Goal: Transaction & Acquisition: Book appointment/travel/reservation

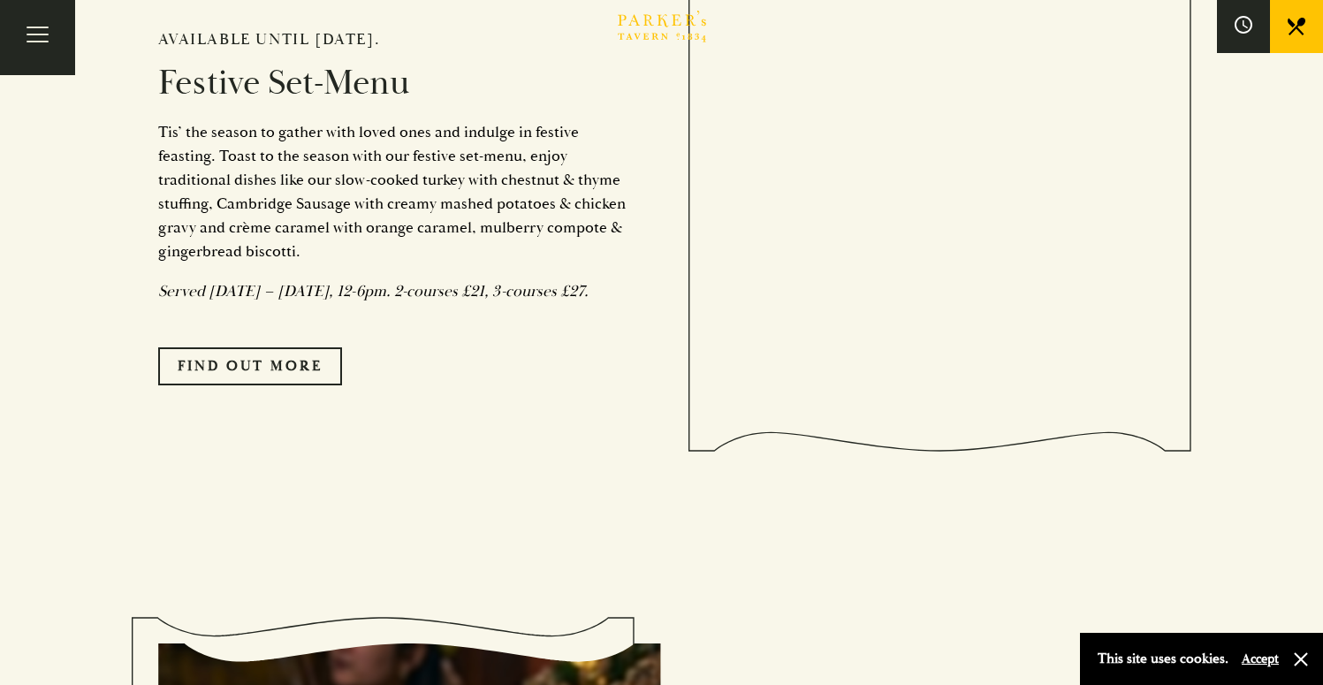
scroll to position [1576, 0]
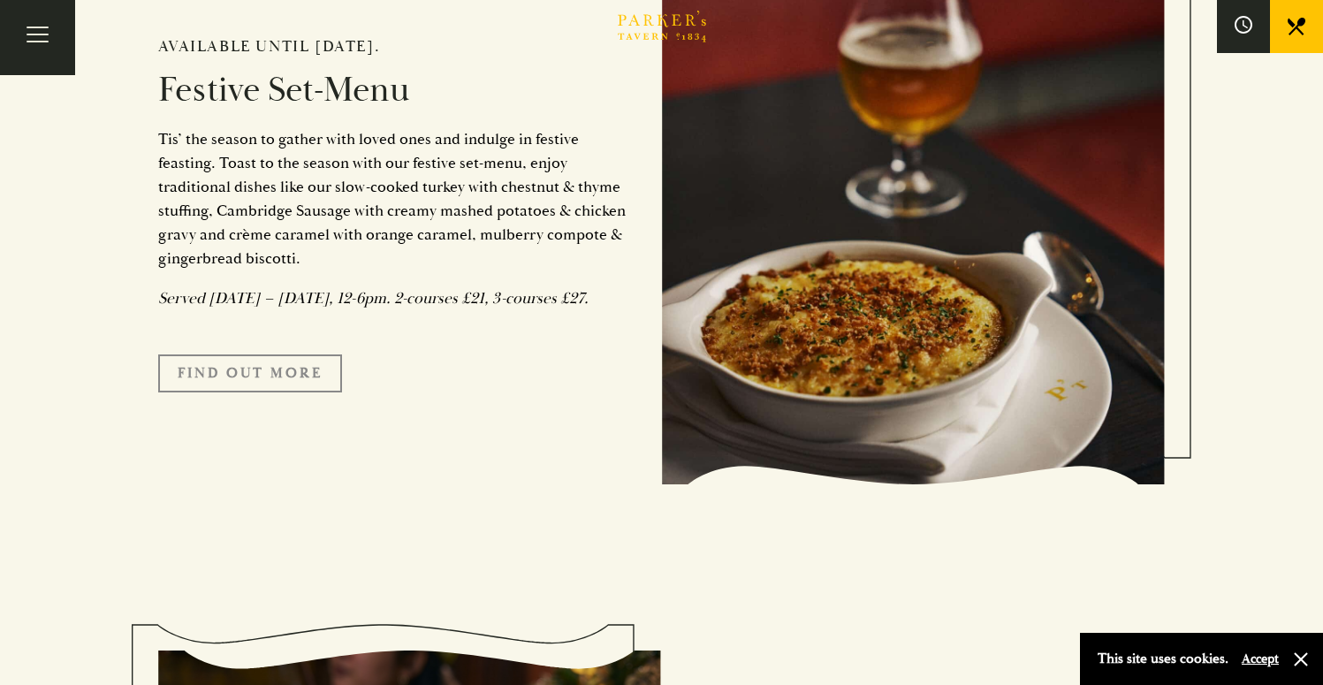
click at [294, 391] on link "FIND OUT MORE" at bounding box center [250, 372] width 184 height 37
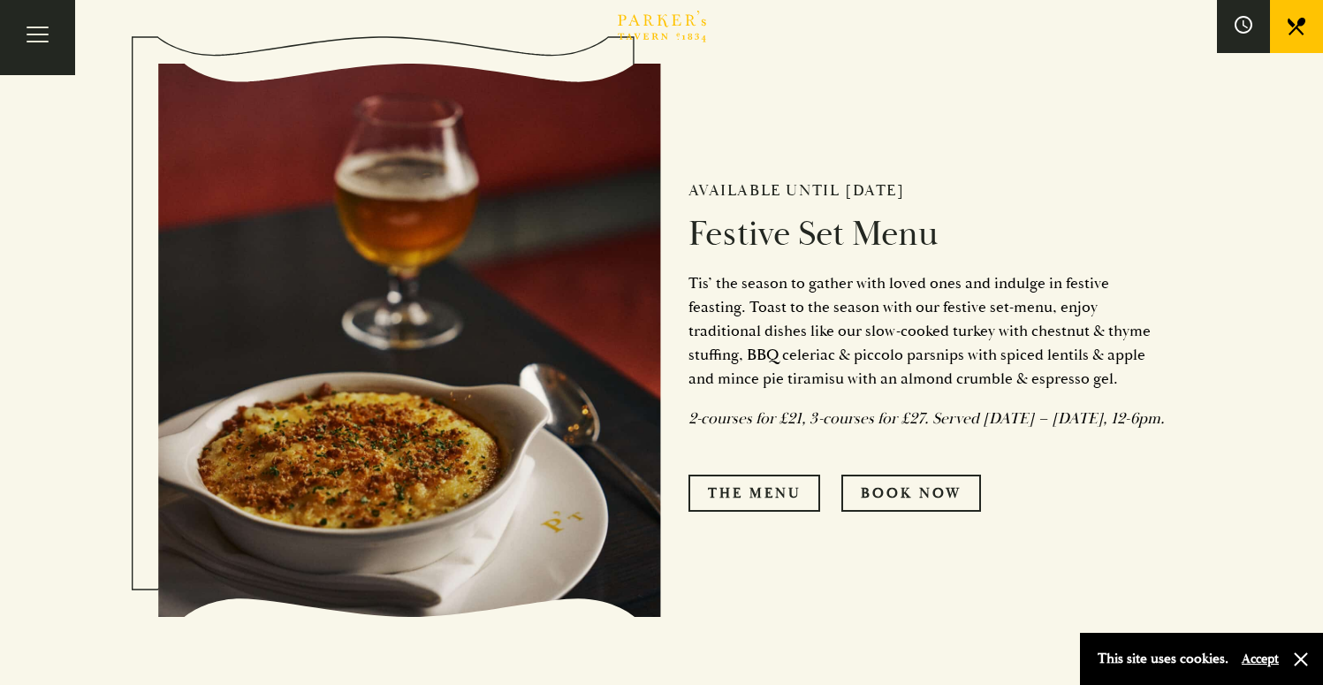
scroll to position [701, 0]
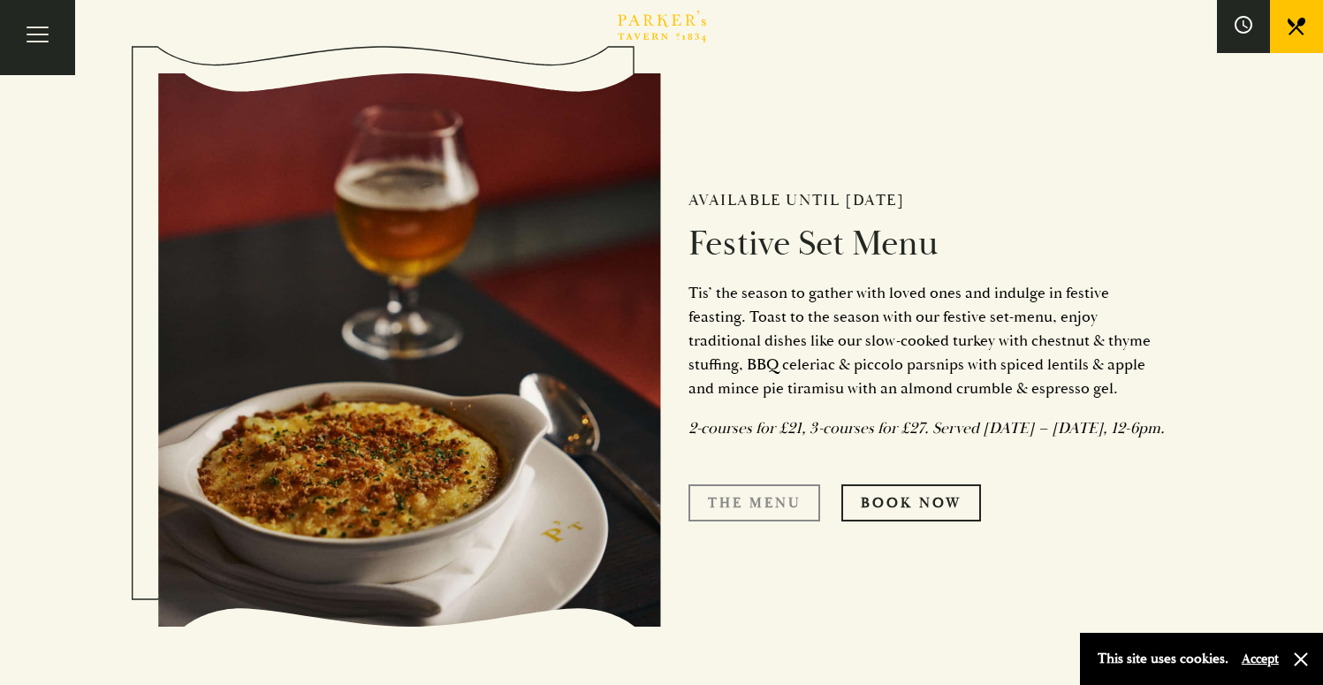
click at [773, 512] on link "The Menu" at bounding box center [754, 502] width 132 height 37
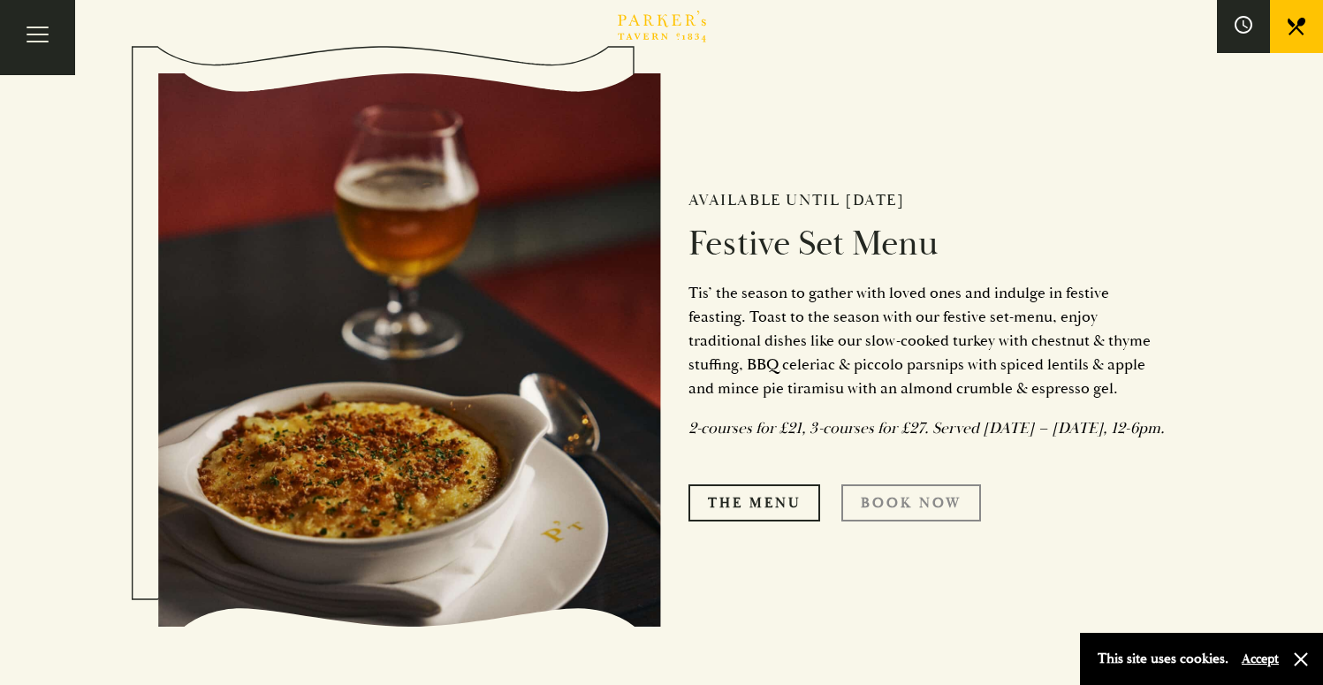
click at [914, 520] on link "Book Now" at bounding box center [911, 502] width 140 height 37
click at [1154, 482] on div "Available until 5th January 2025 Festive Set Menu Tis’ the season to gather wit…" at bounding box center [914, 349] width 504 height 521
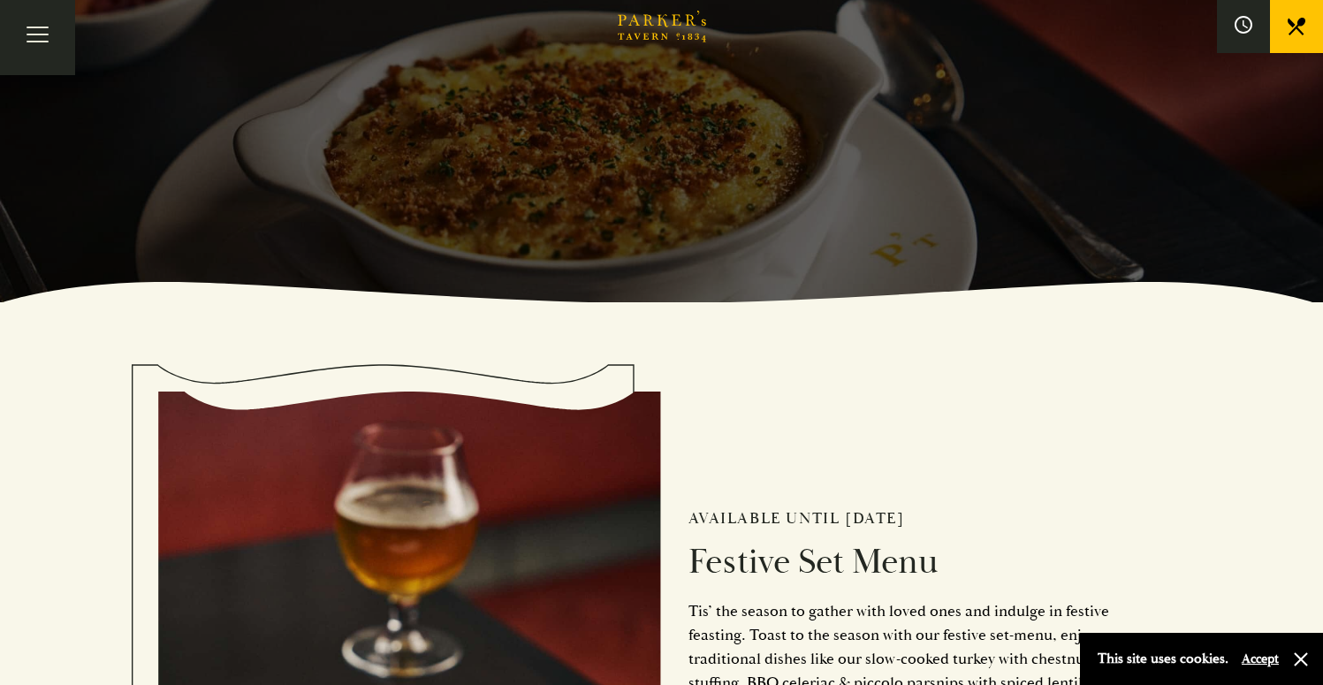
scroll to position [377, 0]
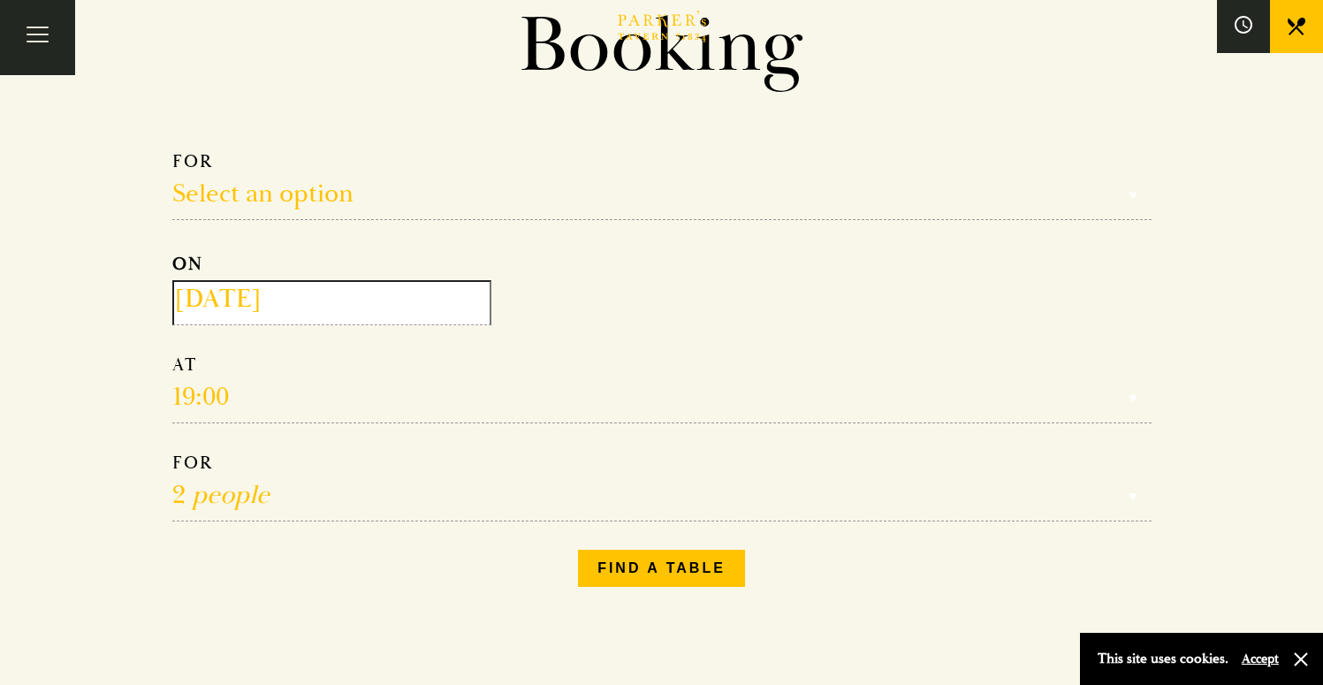
scroll to position [150, 0]
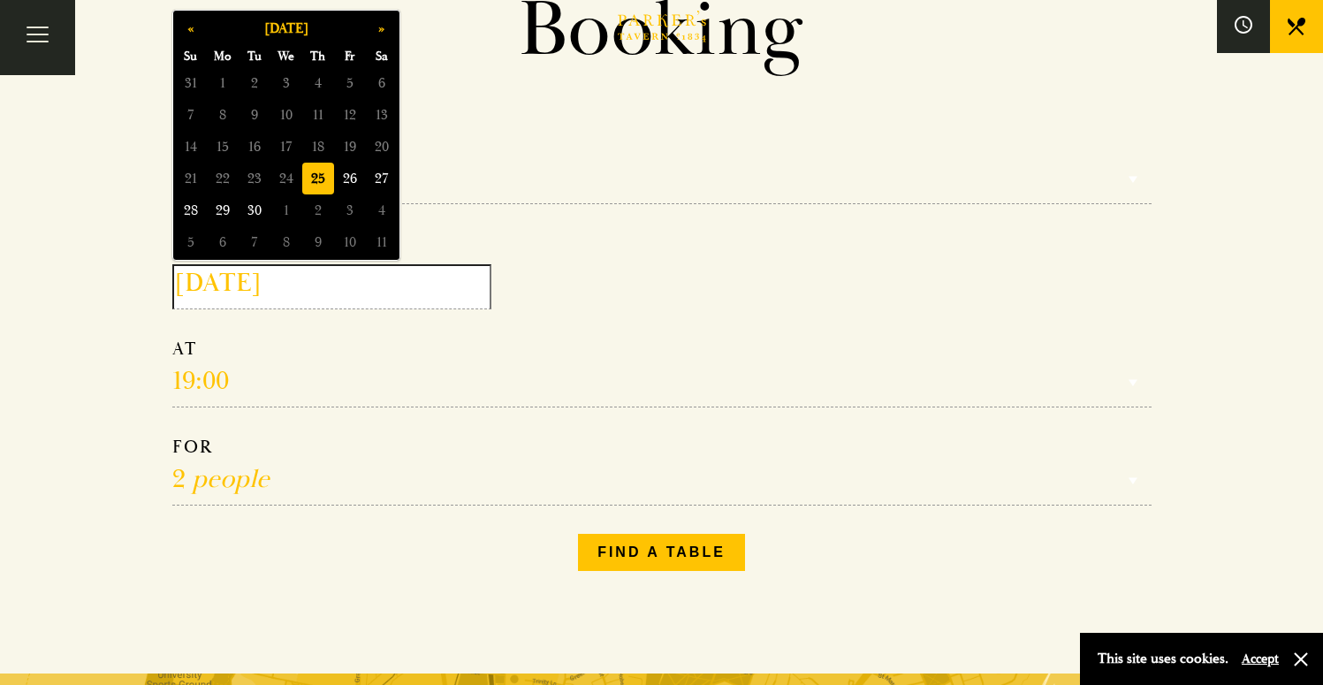
click at [376, 290] on input "2025-09-25" at bounding box center [331, 286] width 319 height 45
click at [380, 31] on button "»" at bounding box center [382, 28] width 32 height 32
click at [359, 120] on span "12" at bounding box center [350, 115] width 32 height 32
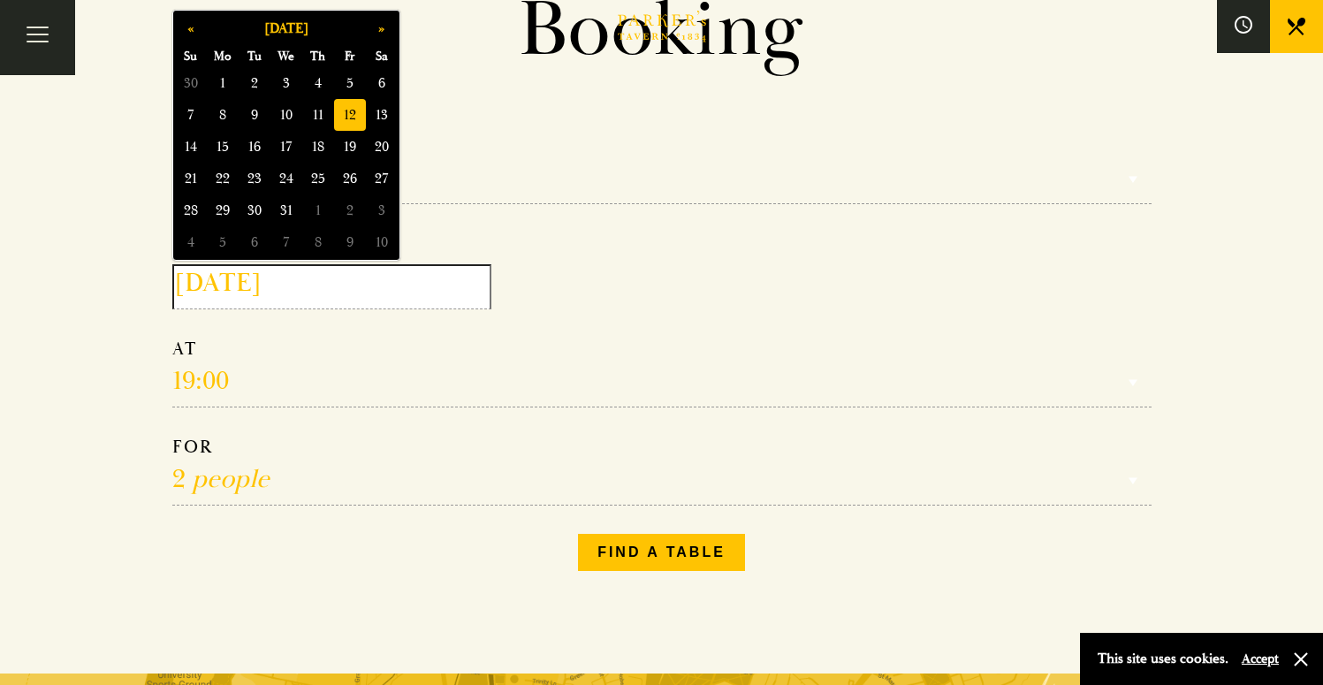
type input "2025-12-12"
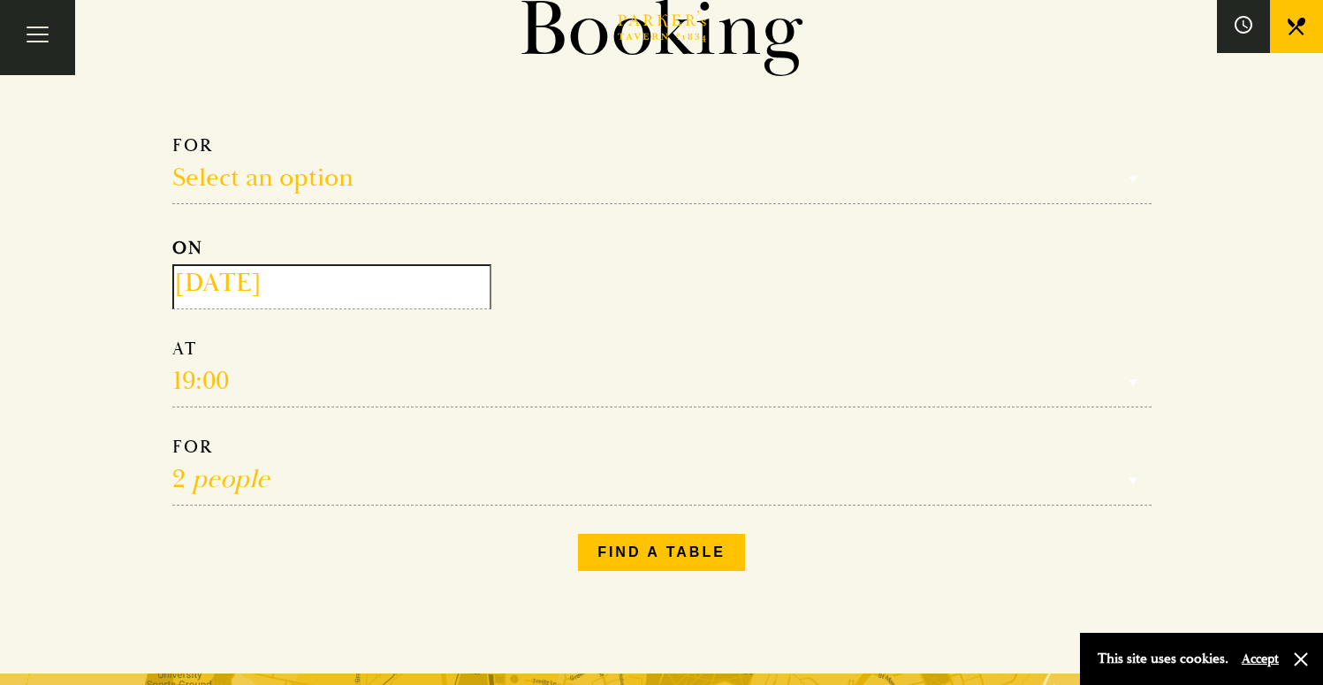
click at [181, 380] on select "Reservation time" at bounding box center [661, 373] width 979 height 70
click at [183, 379] on select "Reservation time" at bounding box center [661, 373] width 979 height 70
click at [198, 379] on select "Reservation time" at bounding box center [661, 373] width 979 height 70
click at [213, 379] on select "Reservation time" at bounding box center [661, 373] width 979 height 70
drag, startPoint x: 315, startPoint y: 375, endPoint x: 325, endPoint y: 353, distance: 24.5
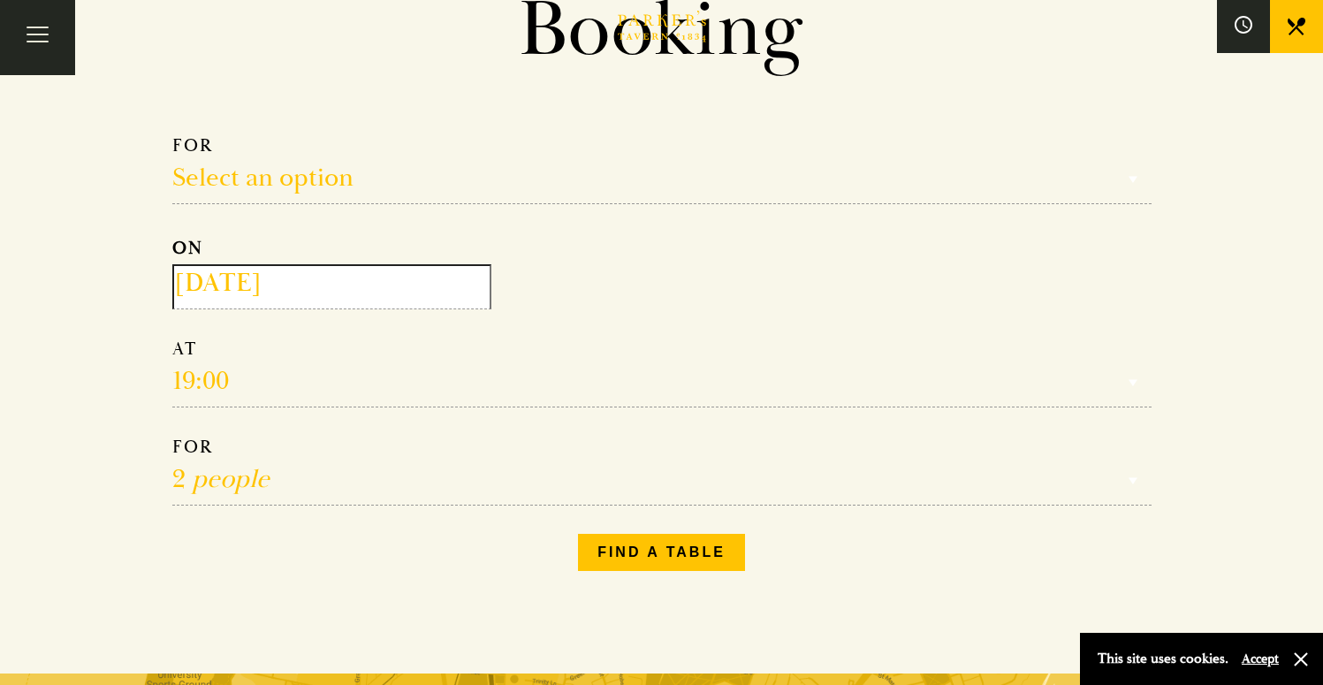
click at [315, 375] on select "Reservation time" at bounding box center [661, 373] width 979 height 70
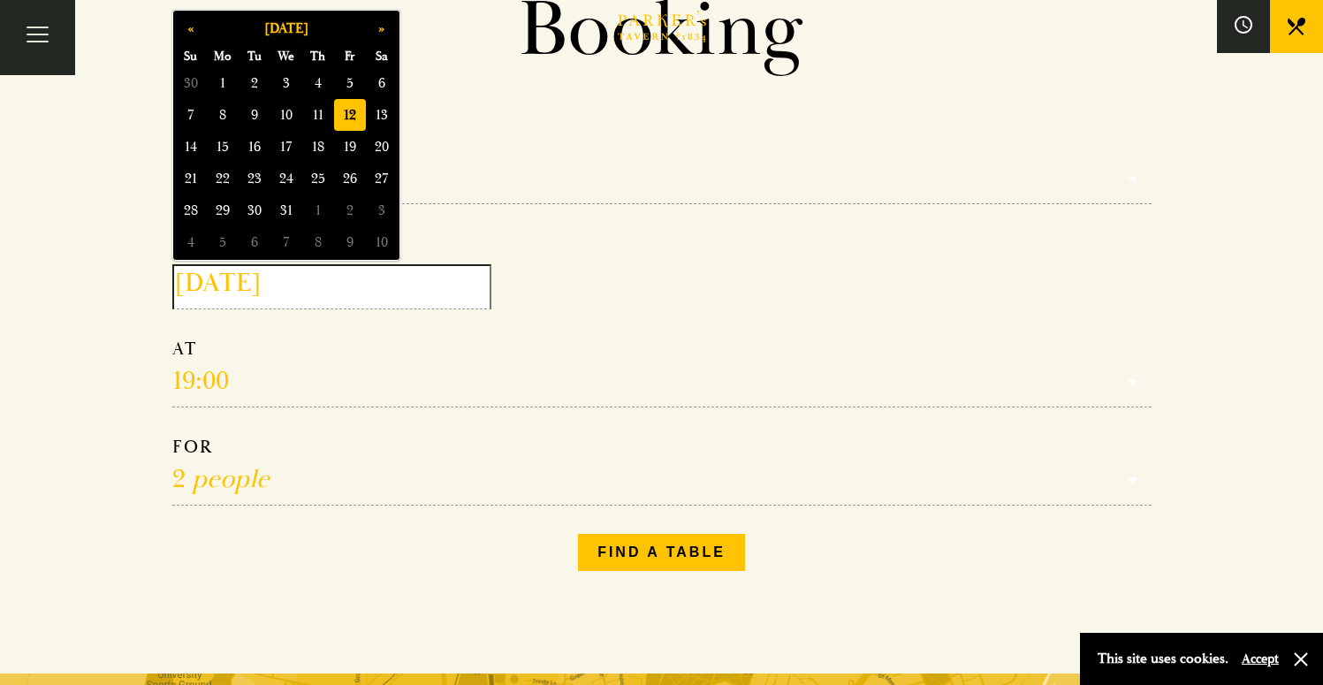
click at [332, 306] on input "2025-12-12" at bounding box center [331, 286] width 319 height 45
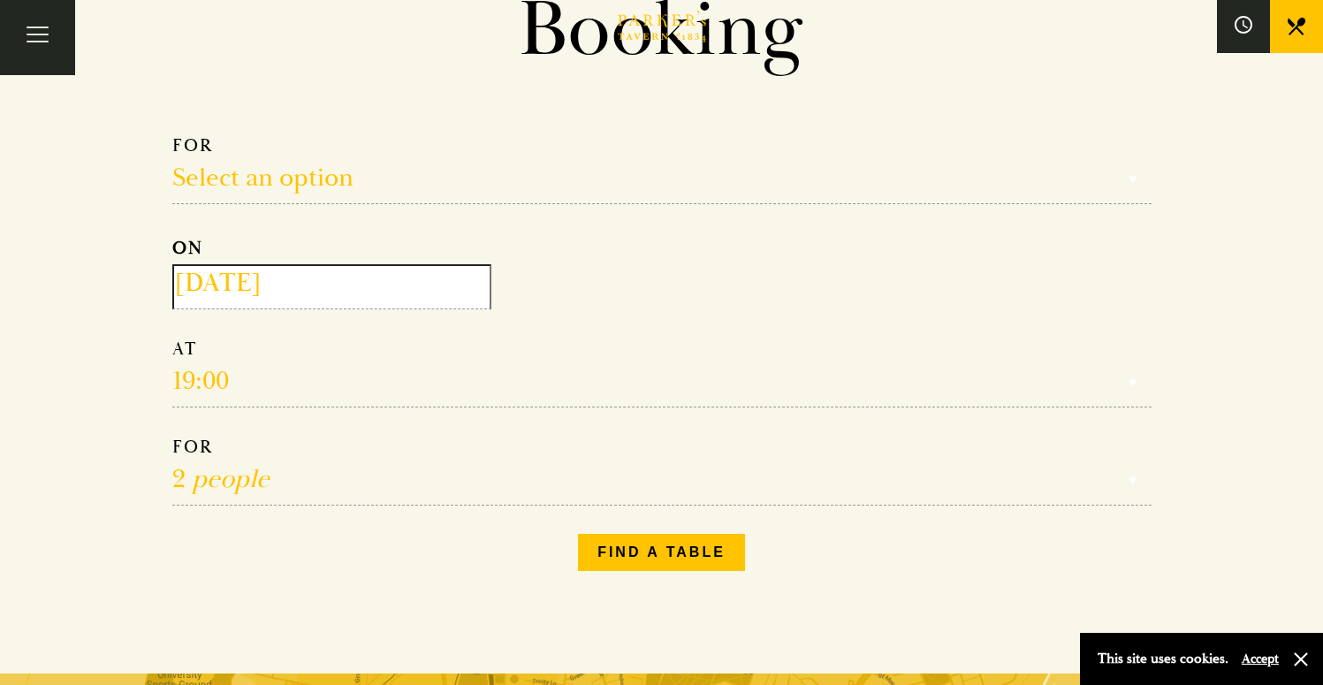
click at [321, 338] on select "Reservation time" at bounding box center [661, 373] width 979 height 70
click at [246, 172] on select "Select an option Lunch Dinner Afternoon Tea" at bounding box center [661, 169] width 979 height 70
select select "134868"
click at [172, 134] on select "Select an option Lunch Dinner Afternoon Tea" at bounding box center [661, 169] width 979 height 70
click at [199, 385] on select "12:00 12:30 13:00 13:30 14:00 14:30 15:00 15:30 16:00 16:30 17:00" at bounding box center [661, 373] width 979 height 70
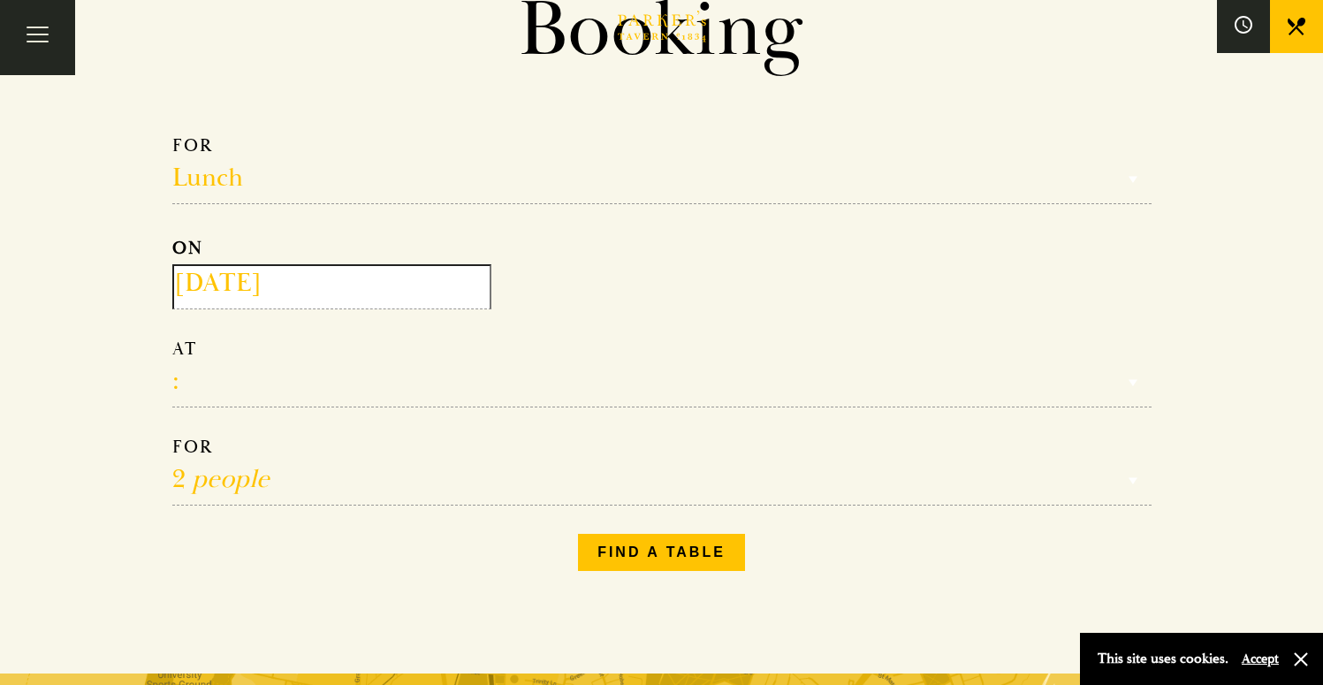
click at [172, 338] on select "12:00 12:30 13:00 13:30 14:00 14:30 15:00 15:30 16:00 16:30 17:00" at bounding box center [661, 373] width 979 height 70
click at [176, 376] on select "12:00 12:30 13:00 13:30 14:00 14:30 15:00 15:30 16:00 16:30 17:00" at bounding box center [661, 373] width 979 height 70
select select "16:30"
click at [172, 338] on select "12:00 12:30 13:00 13:30 14:00 14:30 15:00 15:30 16:00 16:30 17:00" at bounding box center [661, 373] width 979 height 70
click at [180, 481] on select "1 person 2 people 3 people 4 people 5 people 6 people 7 people 8 people 9 peopl…" at bounding box center [661, 471] width 979 height 70
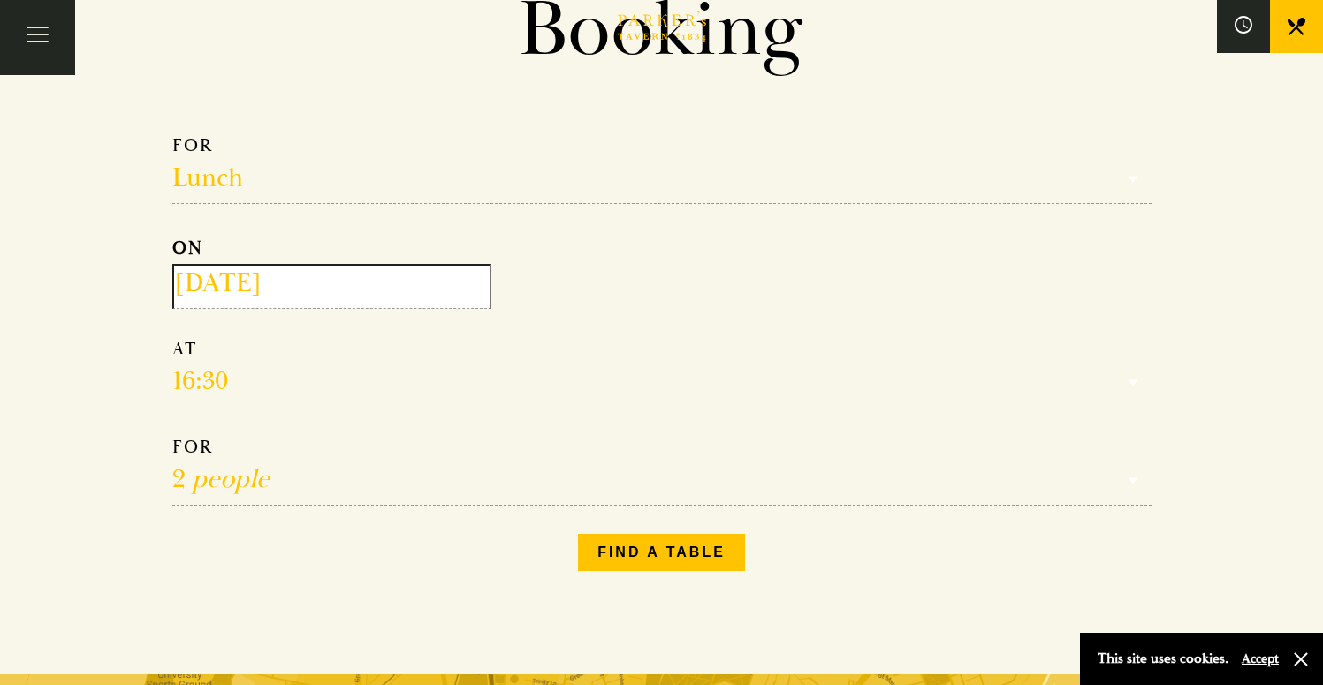
select select "15"
click at [172, 436] on select "1 person 2 people 3 people 4 people 5 people 6 people 7 people 8 people 9 peopl…" at bounding box center [661, 471] width 979 height 70
click at [669, 561] on button "Find a table" at bounding box center [661, 552] width 167 height 37
